Goal: Task Accomplishment & Management: Complete application form

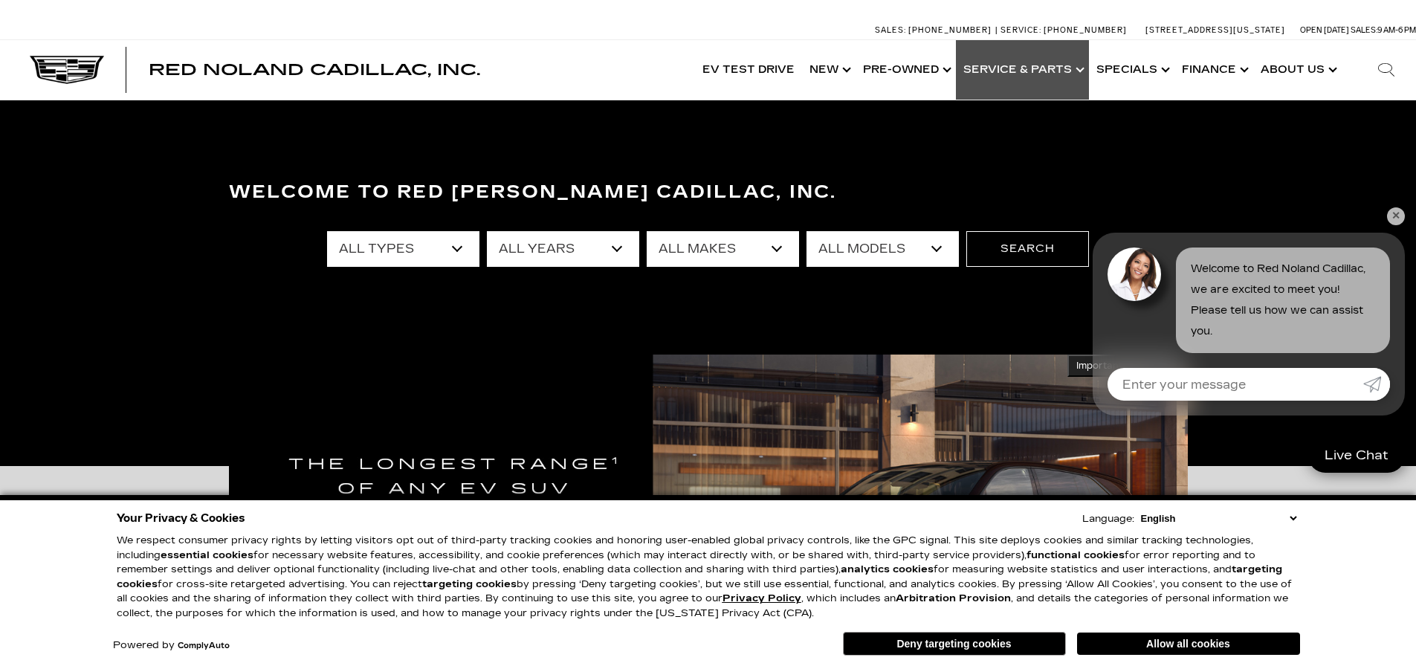
click at [1072, 71] on link "Show Service & Parts" at bounding box center [1022, 69] width 133 height 59
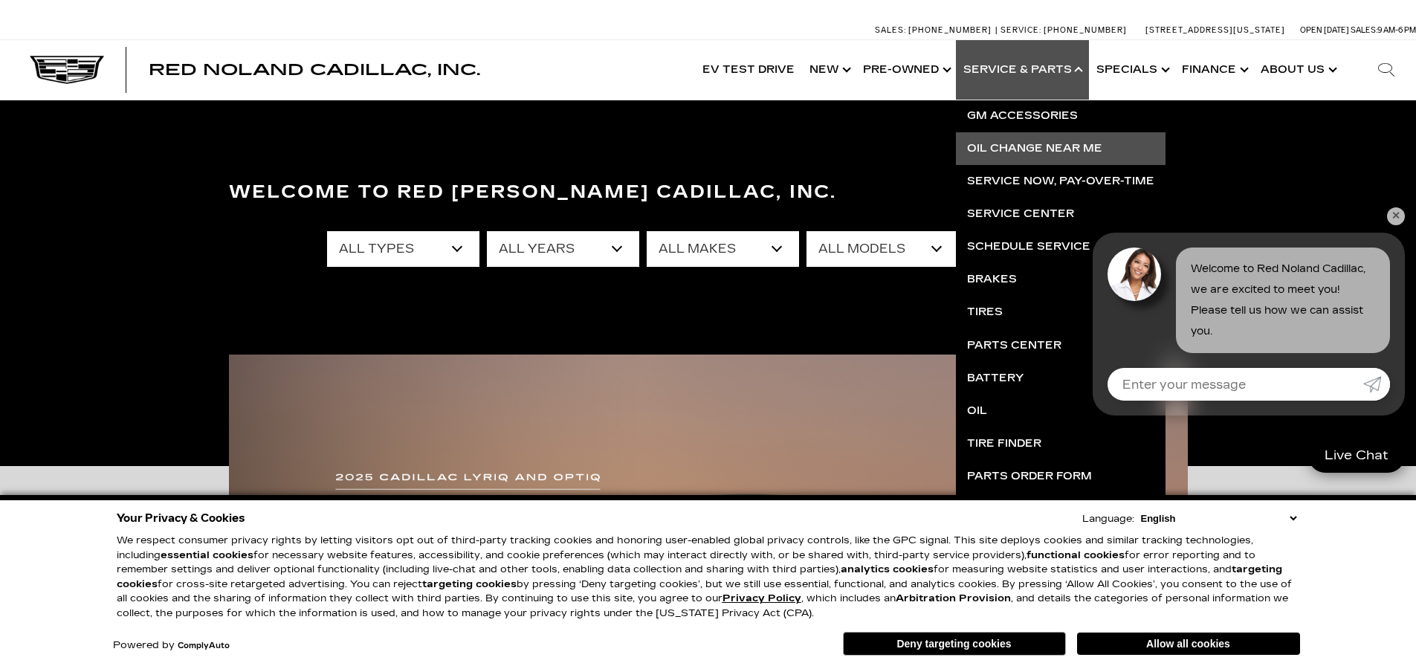
click at [1043, 146] on link "Oil Change near Me" at bounding box center [1061, 148] width 210 height 33
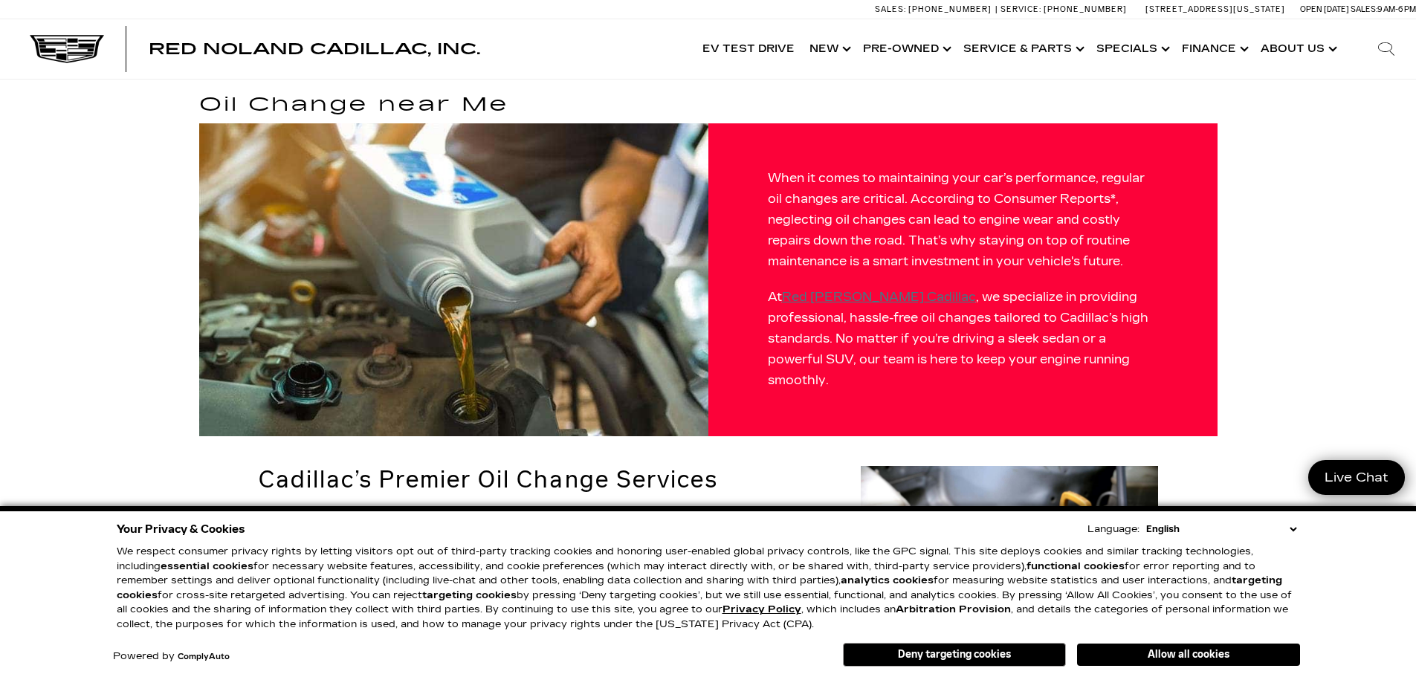
click at [953, 658] on button "Deny targeting cookies" at bounding box center [954, 655] width 223 height 24
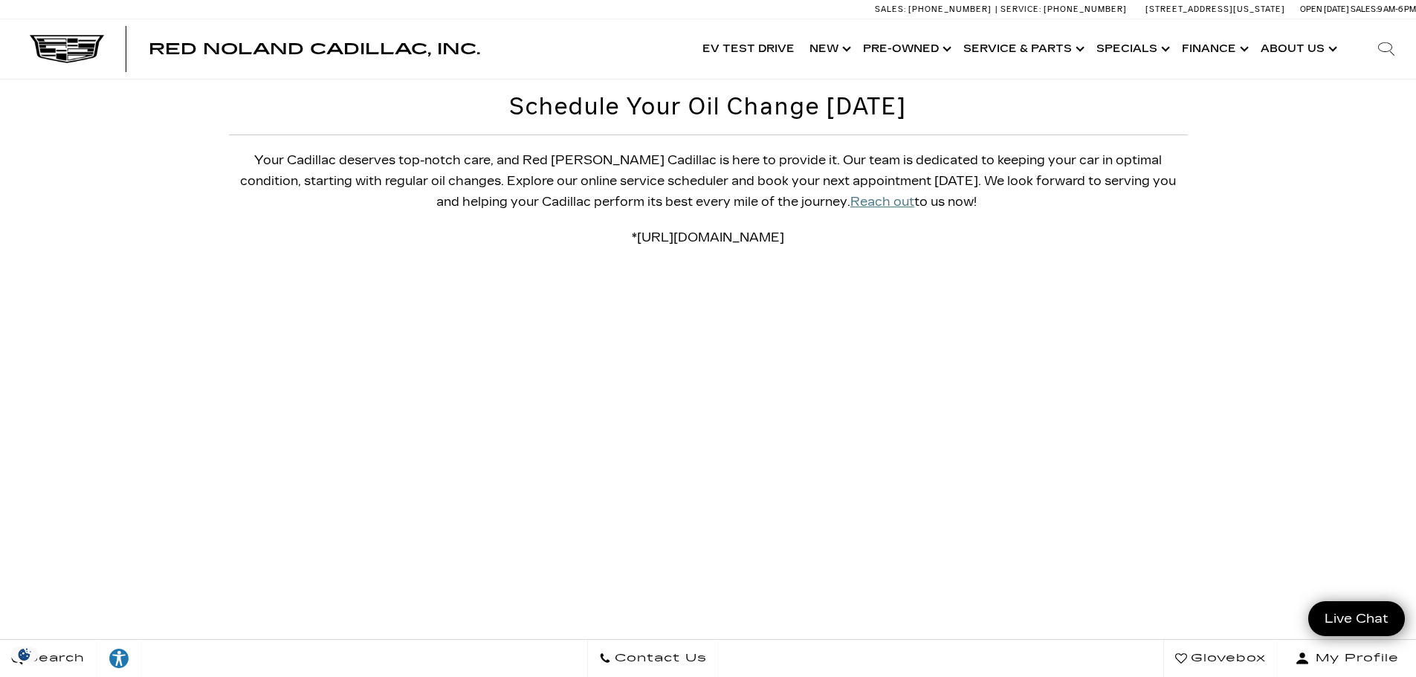
scroll to position [1263, 0]
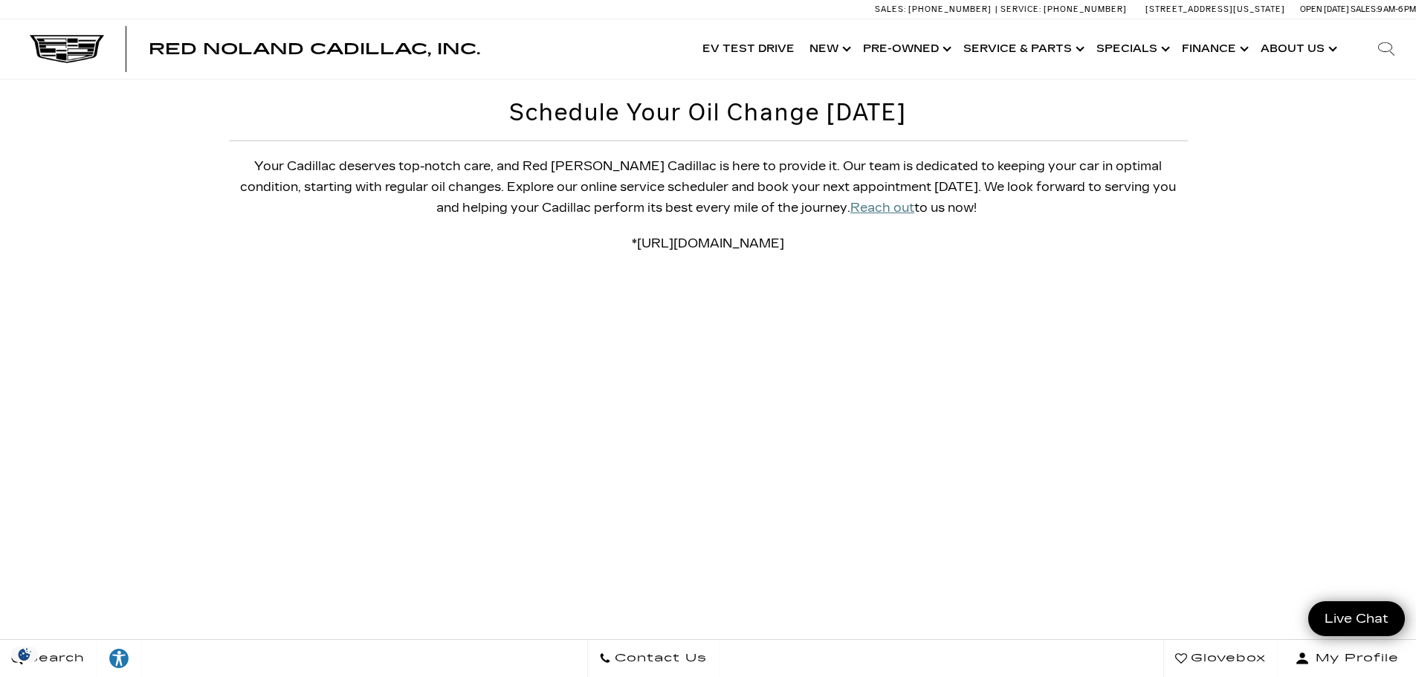
drag, startPoint x: 1094, startPoint y: 195, endPoint x: 323, endPoint y: 201, distance: 771.4
click at [323, 233] on p "* https://www.consumerreports.org/cars/car-maintenance/things-to-know-about-oil…" at bounding box center [708, 243] width 959 height 21
click at [279, 233] on p "* https://www.consumerreports.org/cars/car-maintenance/things-to-know-about-oil…" at bounding box center [708, 243] width 959 height 21
click at [850, 201] on u "Reach out" at bounding box center [882, 208] width 64 height 14
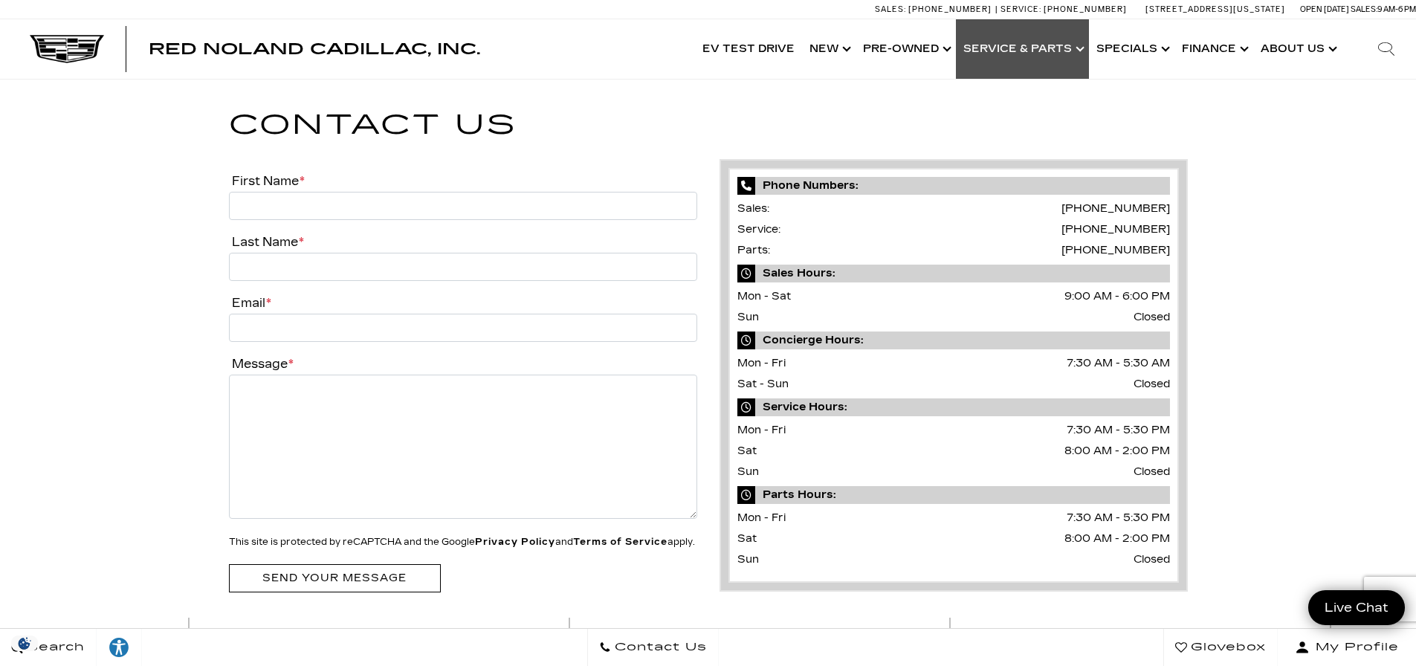
click at [1049, 51] on link "Show Service & Parts" at bounding box center [1022, 48] width 133 height 59
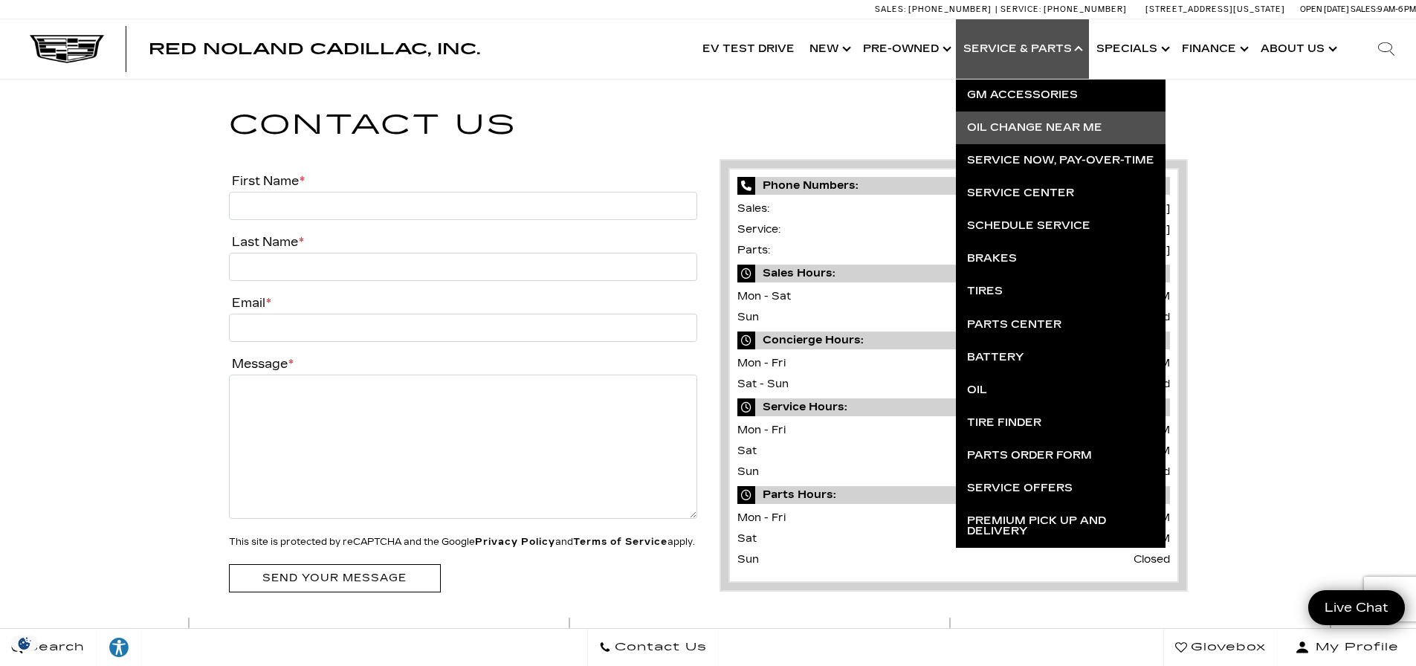
click at [1047, 120] on link "Oil Change near Me" at bounding box center [1061, 127] width 210 height 33
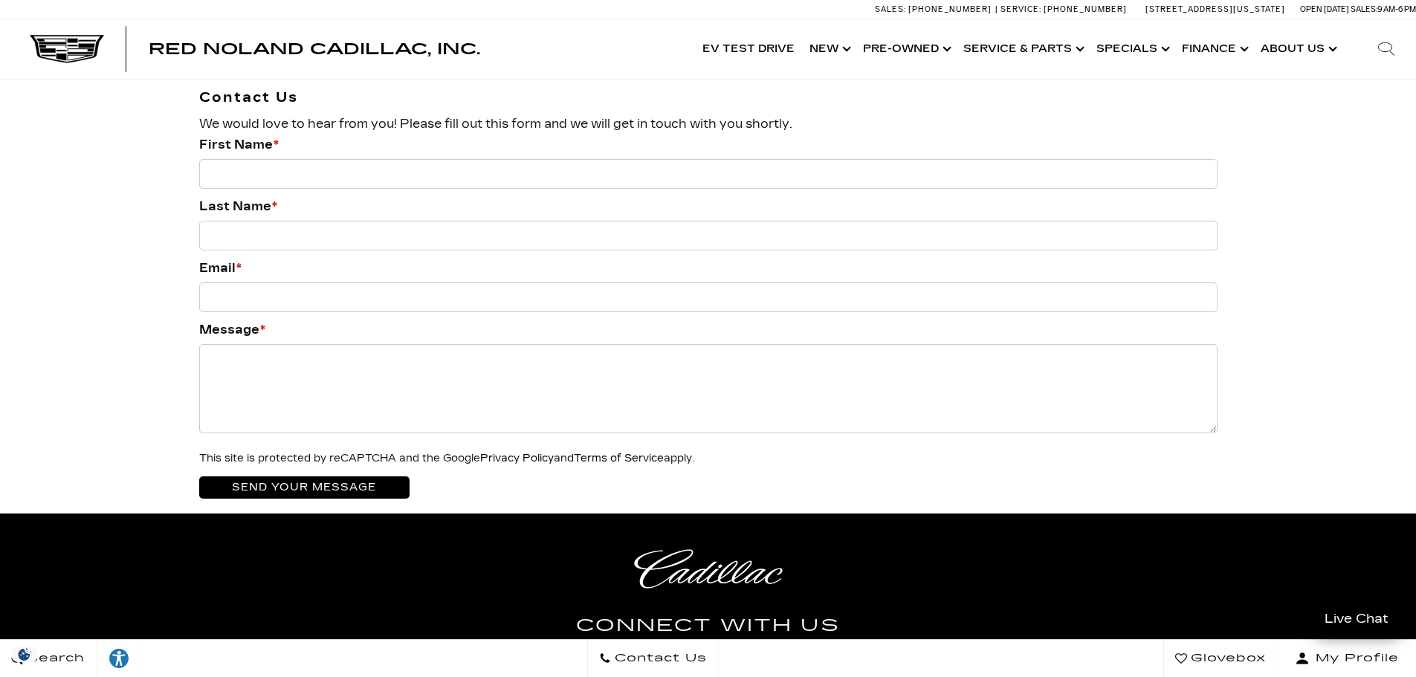
scroll to position [1858, 0]
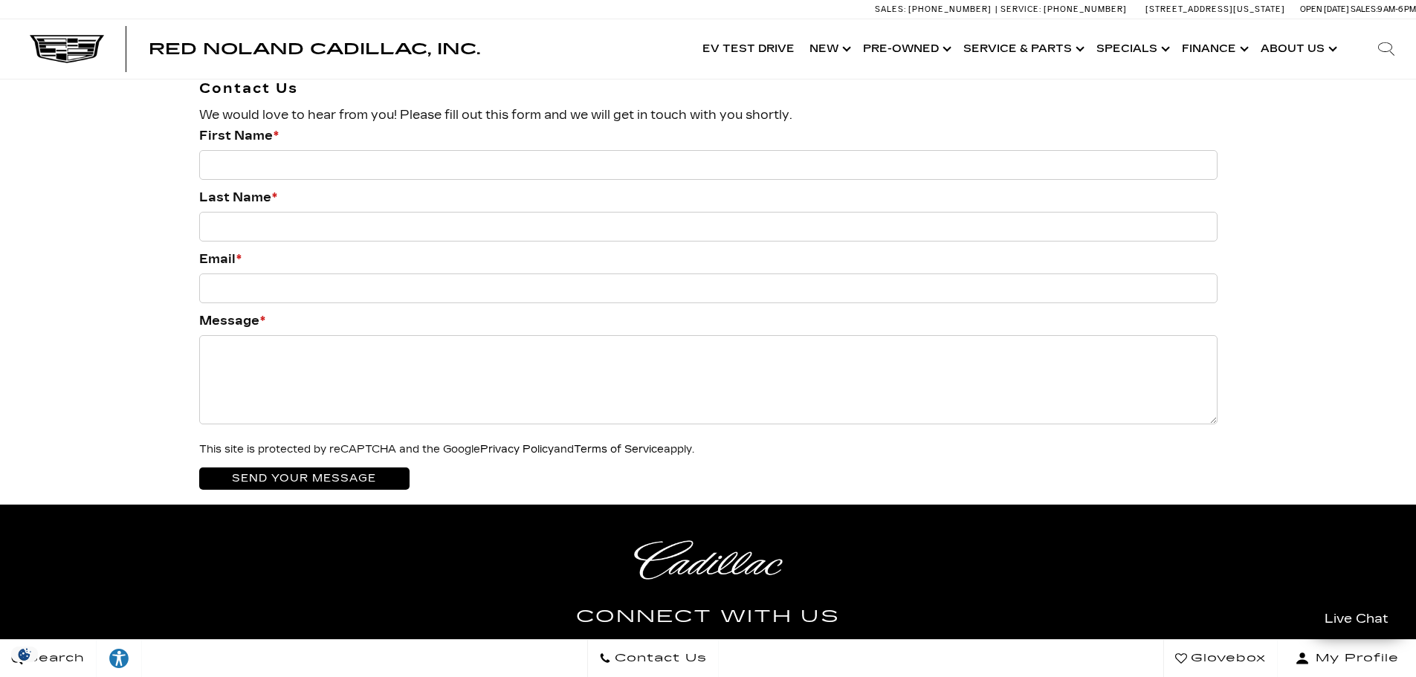
click at [506, 150] on input "First Name *" at bounding box center [708, 165] width 1018 height 30
type input "Joseph"
type input "Zupets"
type input "brandon@zministries.com"
click at [368, 335] on textarea "Message *" at bounding box center [708, 379] width 1018 height 89
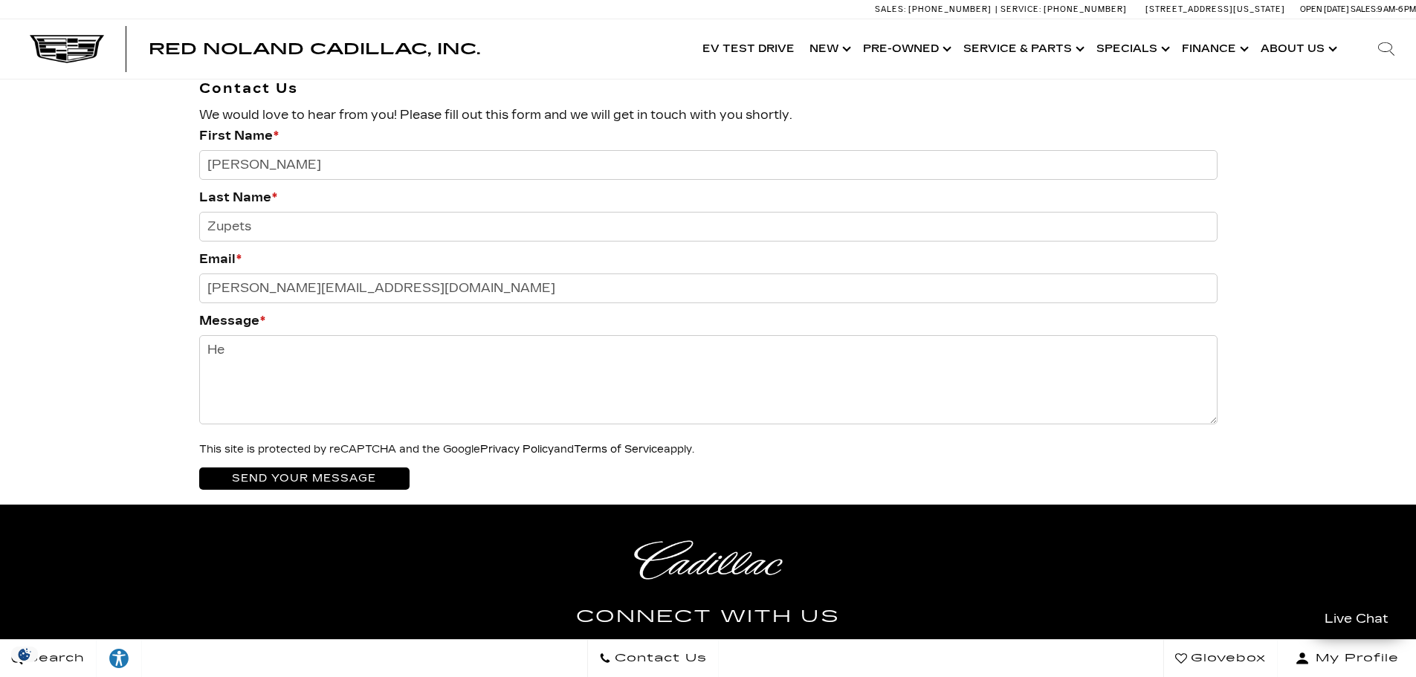
type textarea "H"
paste textarea "need to get the oil changes in my boss'"
click at [880, 335] on textarea "I need to get the oil changes in my boss's Cadillac. His name is Joseph Zupets-…" at bounding box center [708, 379] width 1018 height 89
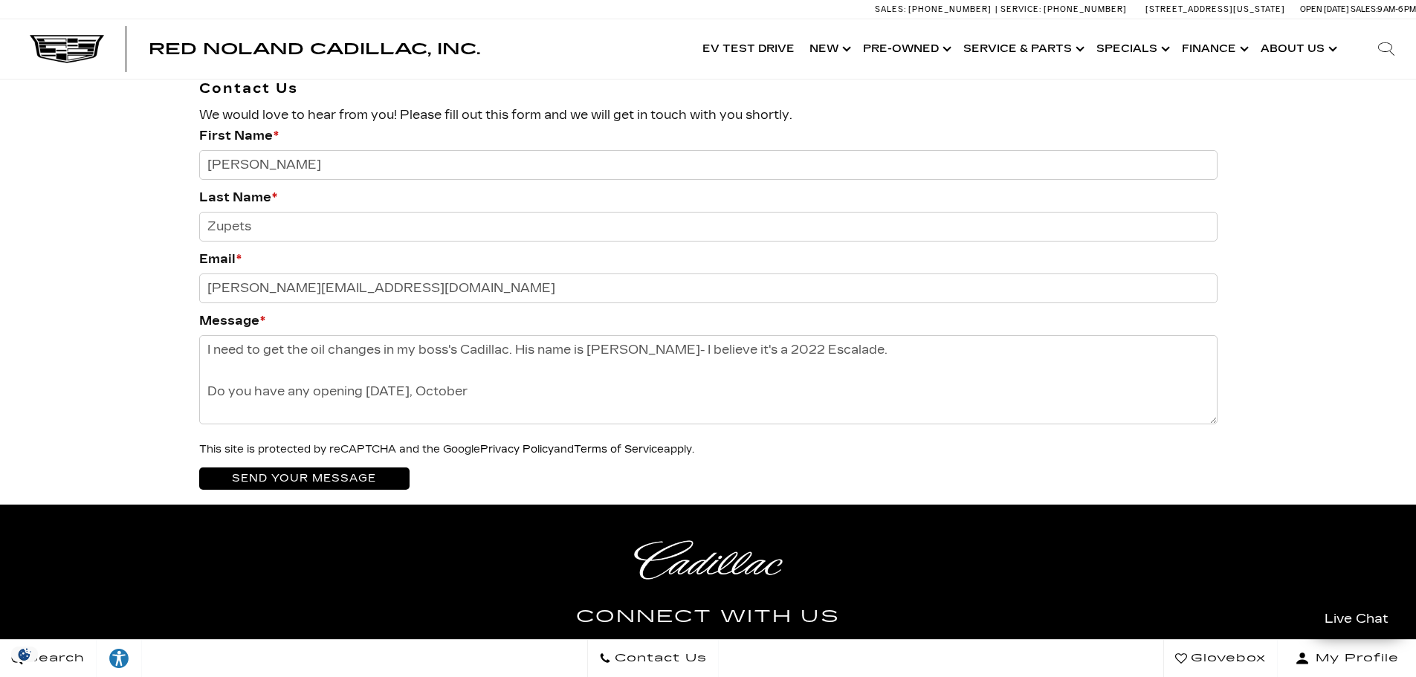
click at [523, 335] on textarea "I need to get the oil changes in my boss's Cadillac. His name is Joseph Zupets-…" at bounding box center [708, 379] width 1018 height 89
click at [528, 345] on textarea "I need to get the oil changes in my boss's Cadillac. His name is Joseph Zupets-…" at bounding box center [708, 379] width 1018 height 89
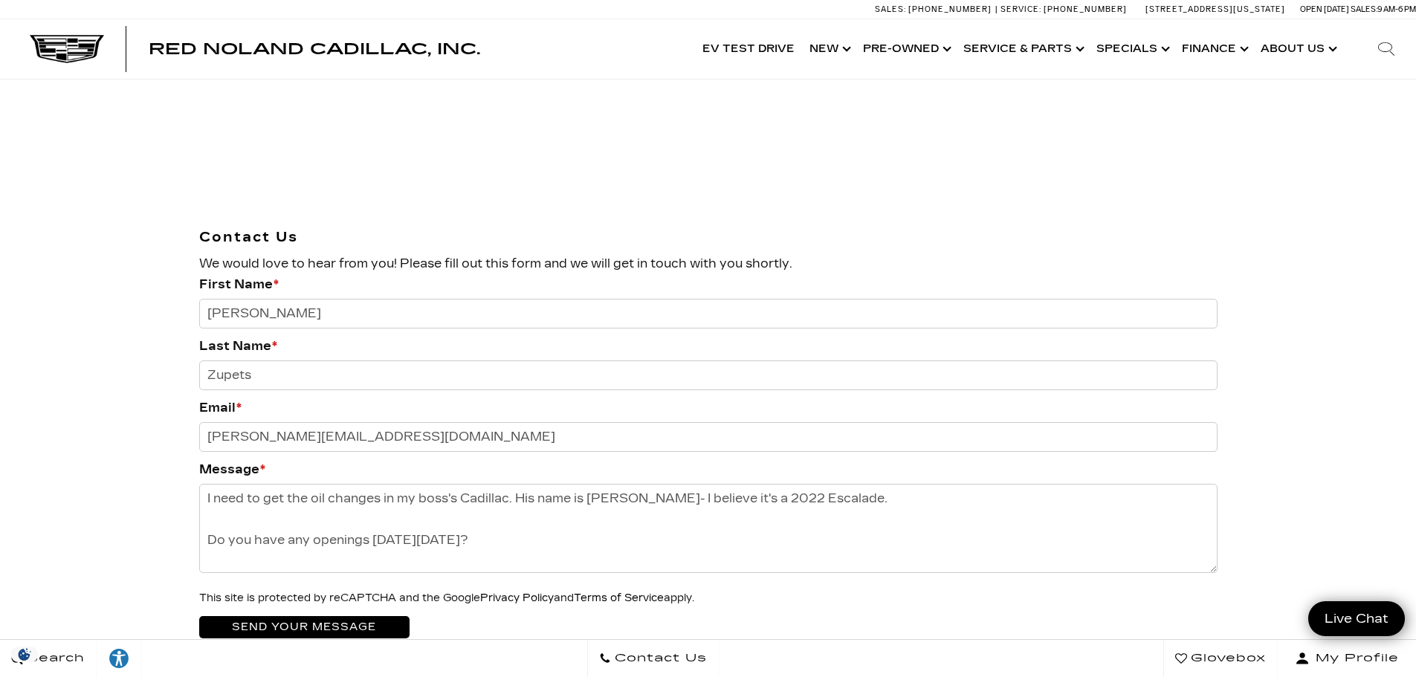
scroll to position [1784, 0]
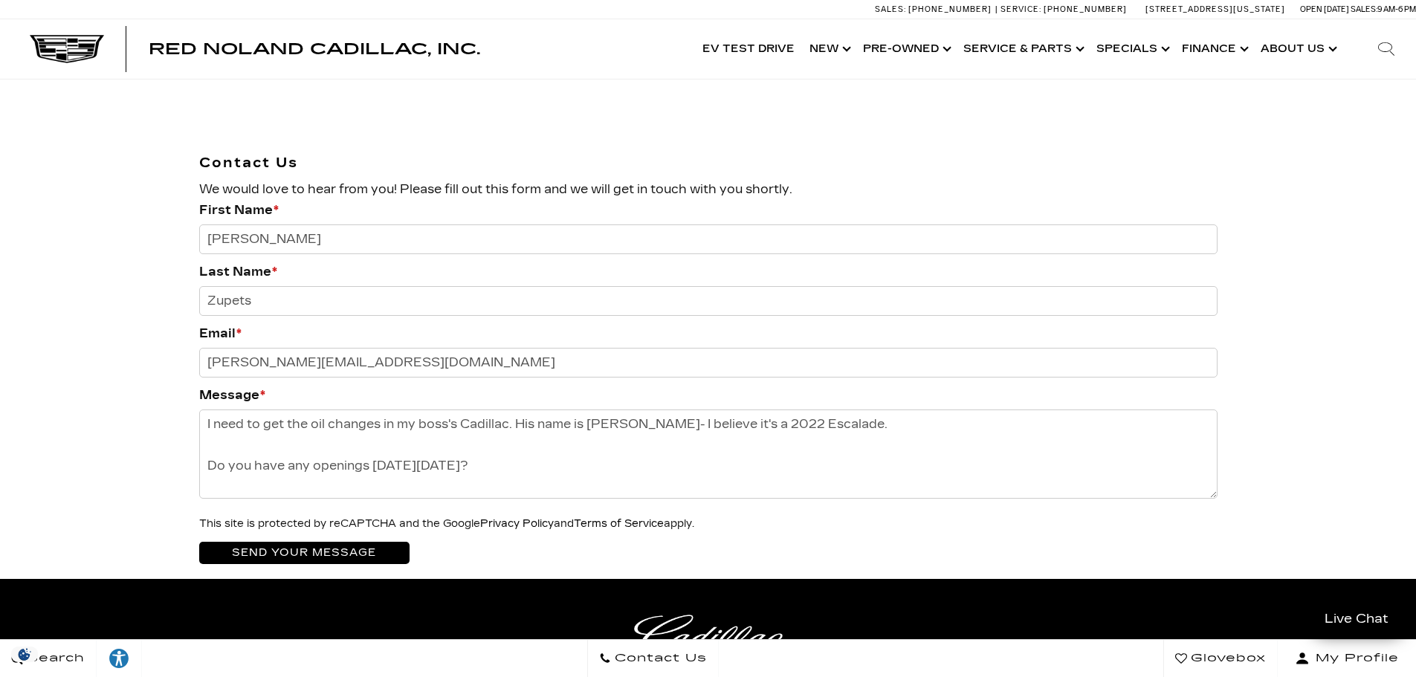
click at [573, 418] on textarea "I need to get the oil changes in my boss's Cadillac. His name is Joseph Zupets-…" at bounding box center [708, 453] width 1018 height 89
type textarea "I need to get the oil changes in my boss's Cadillac. His name is Joseph Zupets-…"
click at [312, 542] on input "Send your message" at bounding box center [304, 553] width 210 height 22
